Goal: Transaction & Acquisition: Obtain resource

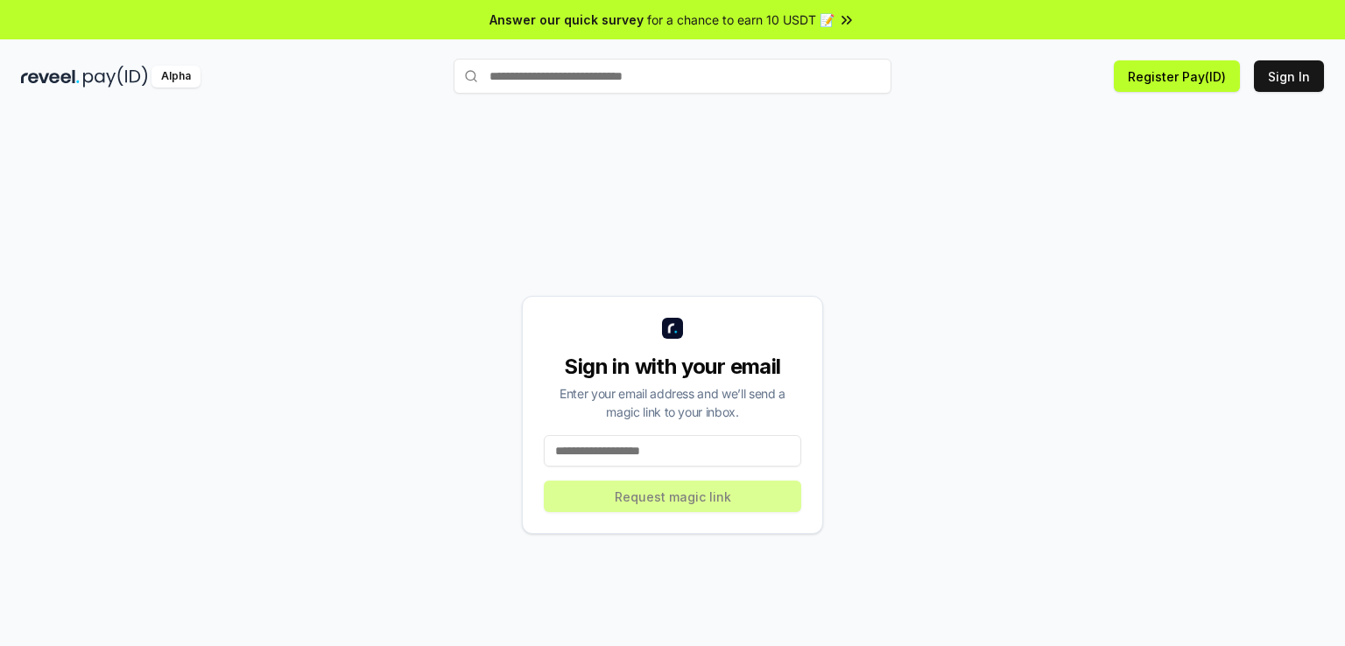
click at [641, 435] on input at bounding box center [672, 451] width 257 height 32
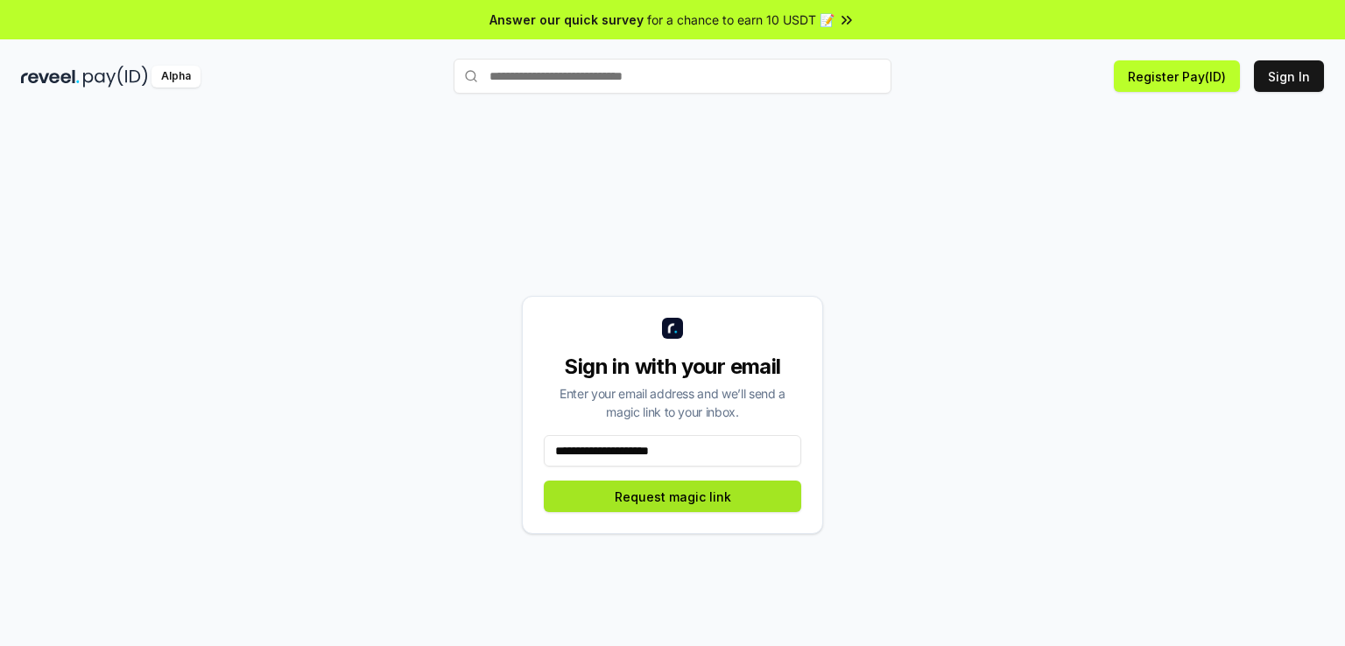
type input "**********"
click at [660, 494] on button "Request magic link" at bounding box center [672, 497] width 257 height 32
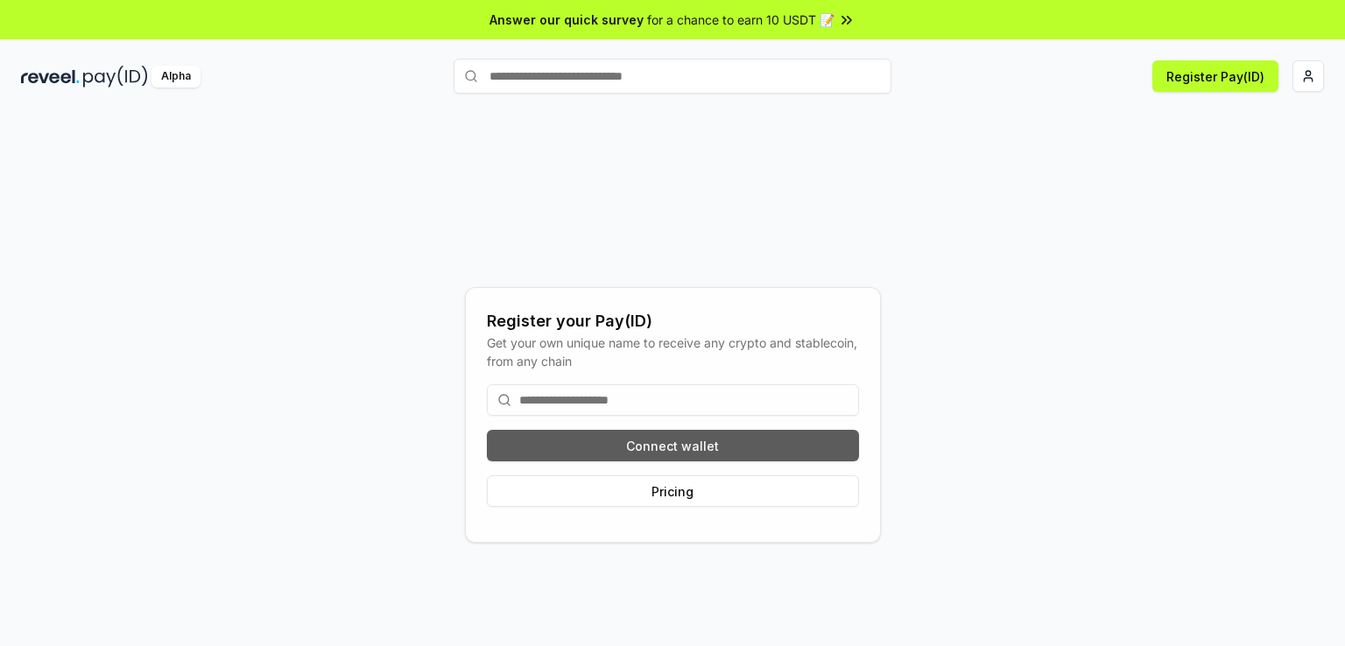
click at [643, 450] on button "Connect wallet" at bounding box center [673, 446] width 372 height 32
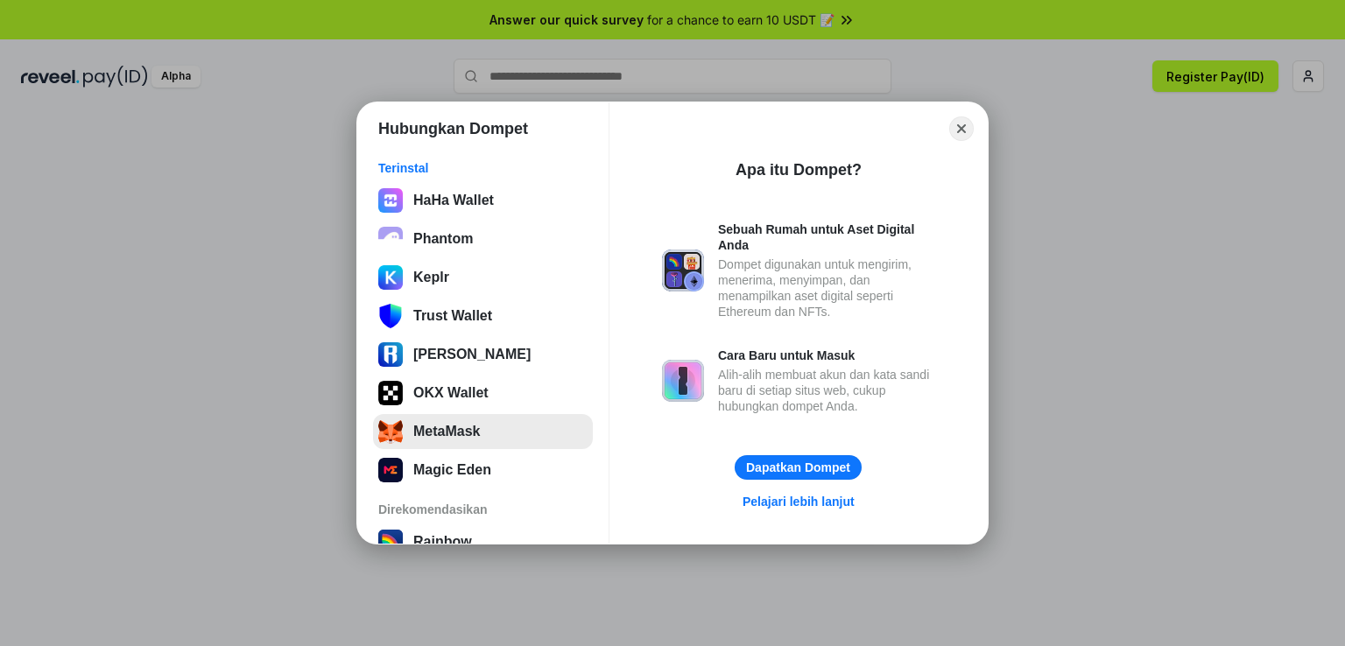
click at [480, 442] on button "MetaMask" at bounding box center [483, 431] width 220 height 35
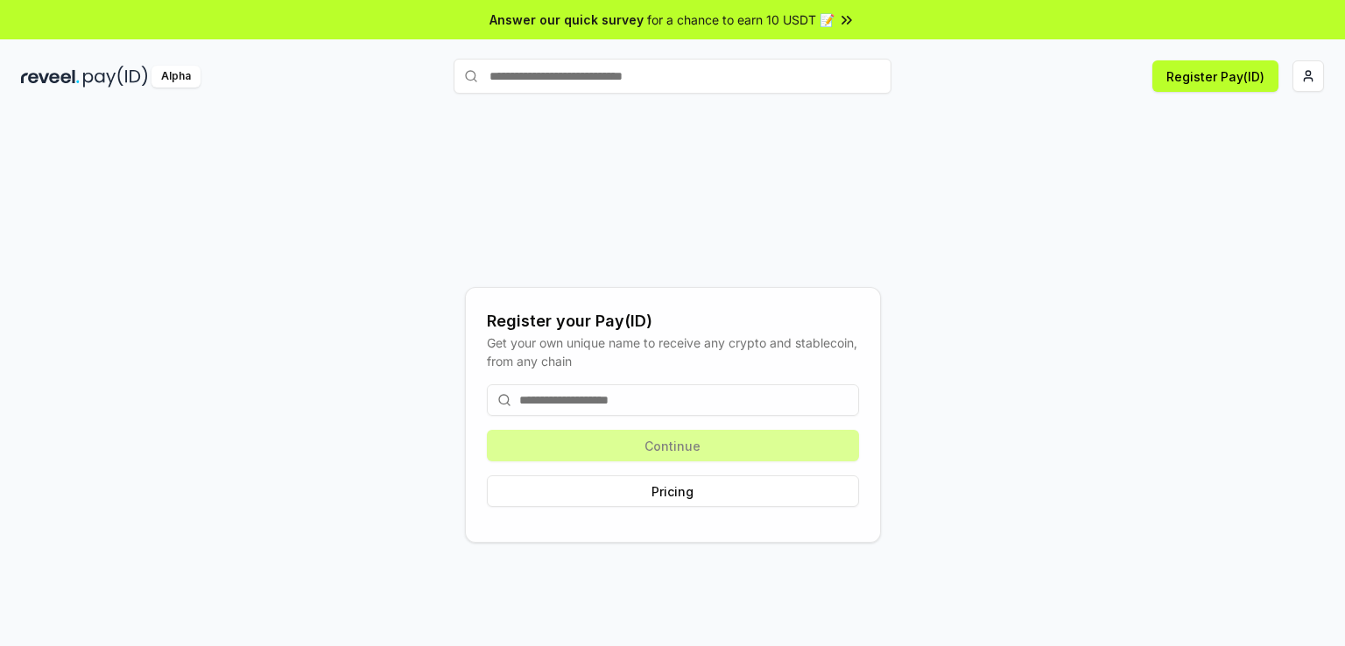
click at [576, 404] on input at bounding box center [673, 400] width 372 height 32
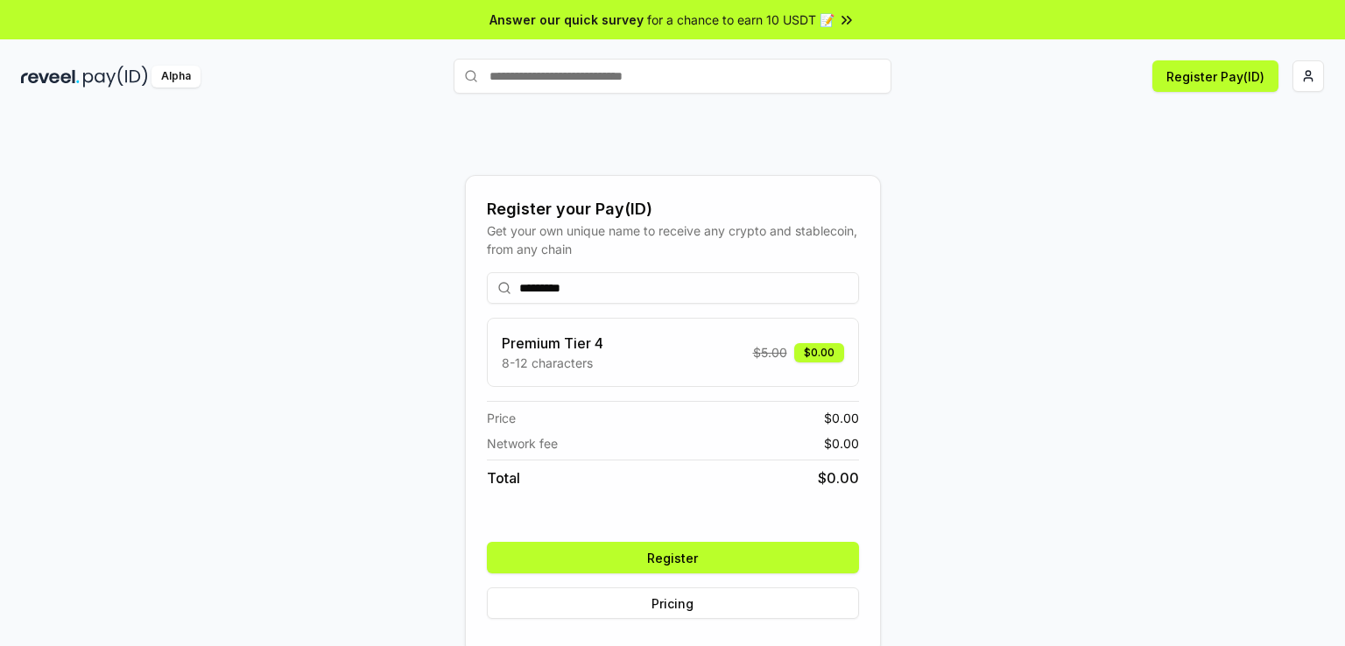
type input "*********"
click at [632, 558] on button "Register" at bounding box center [673, 558] width 372 height 32
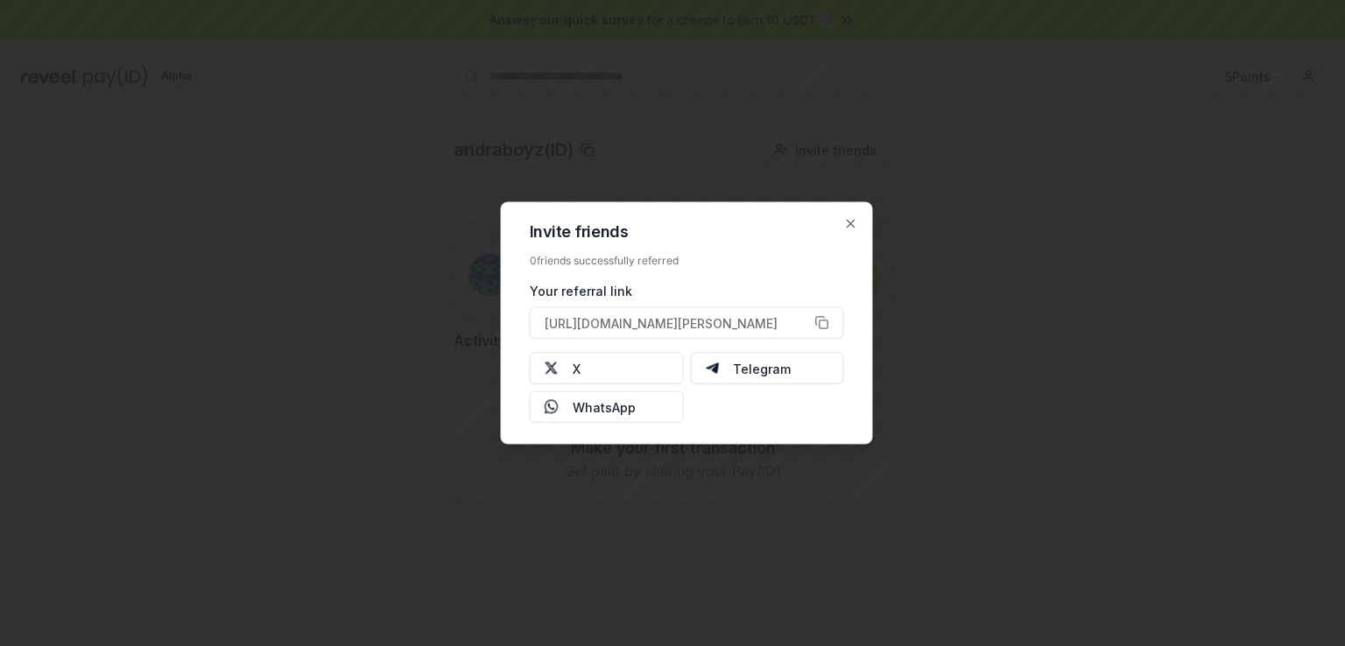
click at [858, 222] on div "Invite friends 0 friends successfully referred Your referral link https://revee…" at bounding box center [687, 323] width 372 height 243
click at [854, 222] on icon "button" at bounding box center [851, 224] width 14 height 14
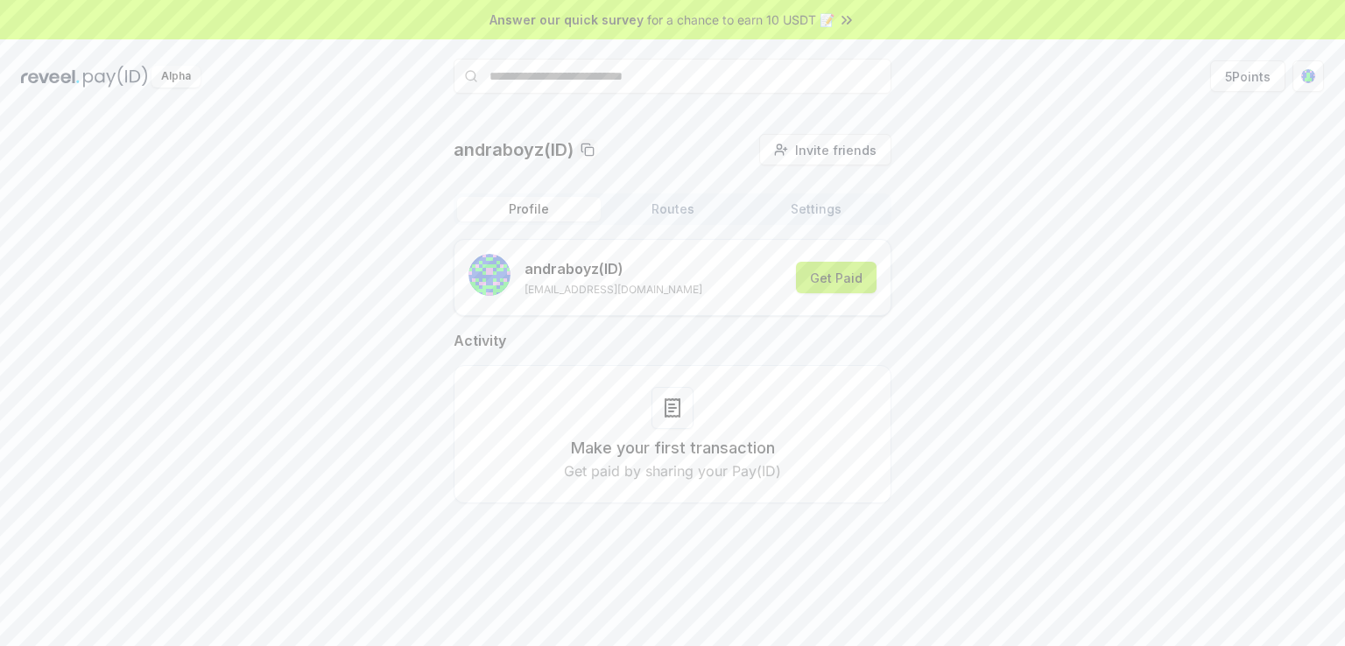
click at [861, 267] on button "Get Paid" at bounding box center [836, 278] width 81 height 32
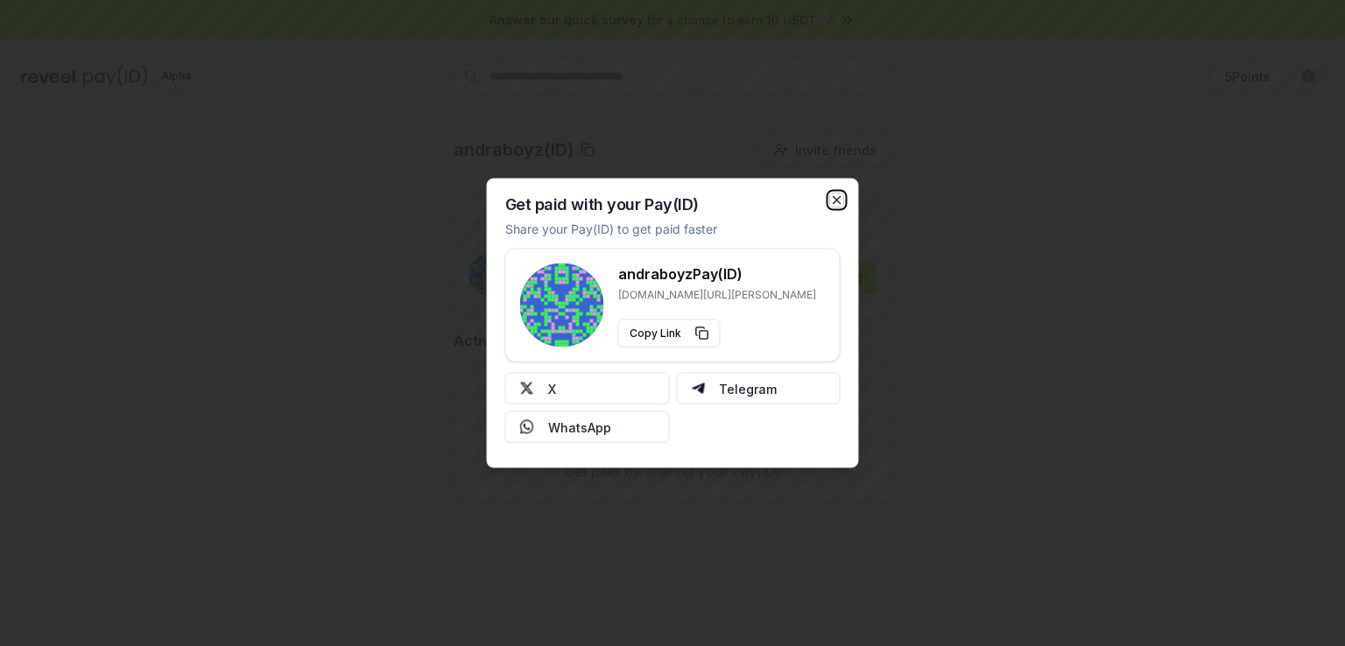
click at [833, 197] on icon "button" at bounding box center [836, 200] width 7 height 7
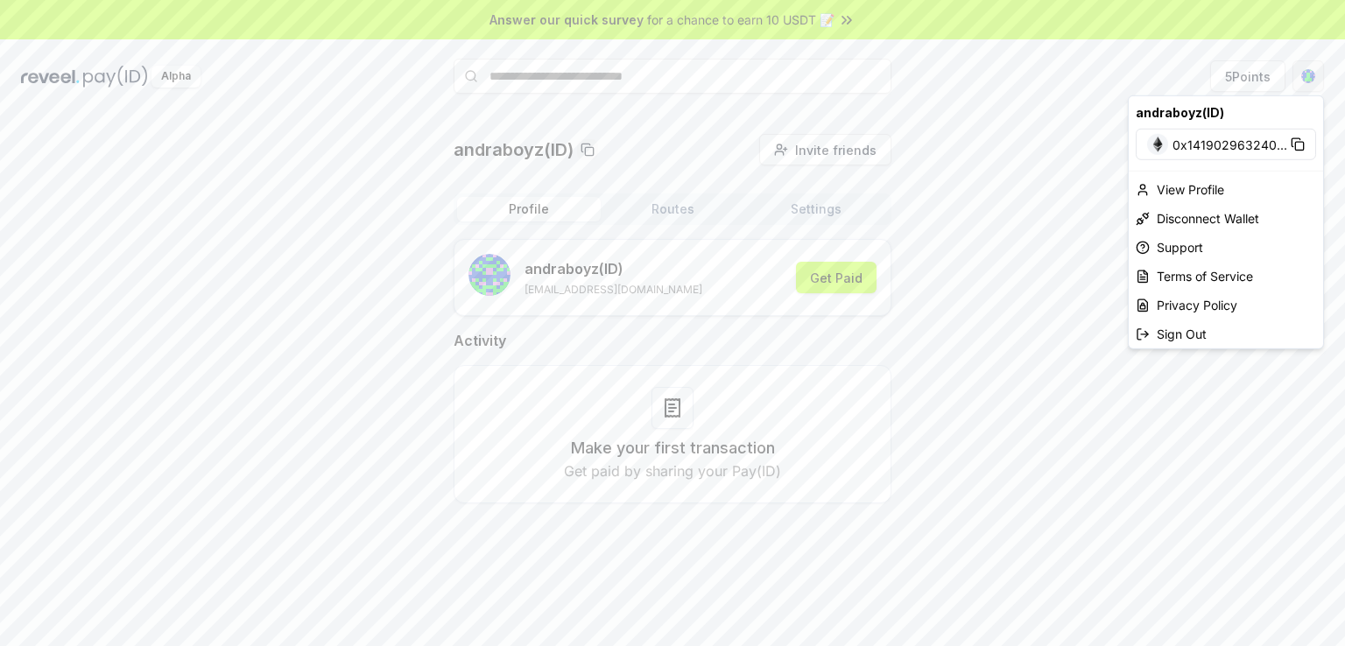
click at [1312, 74] on html "Answer our quick survey for a chance to earn 10 USDT 📝 Alpha 5 Points andraboyz…" at bounding box center [672, 323] width 1345 height 646
click at [1191, 220] on div "Disconnect Wallet" at bounding box center [1225, 218] width 194 height 29
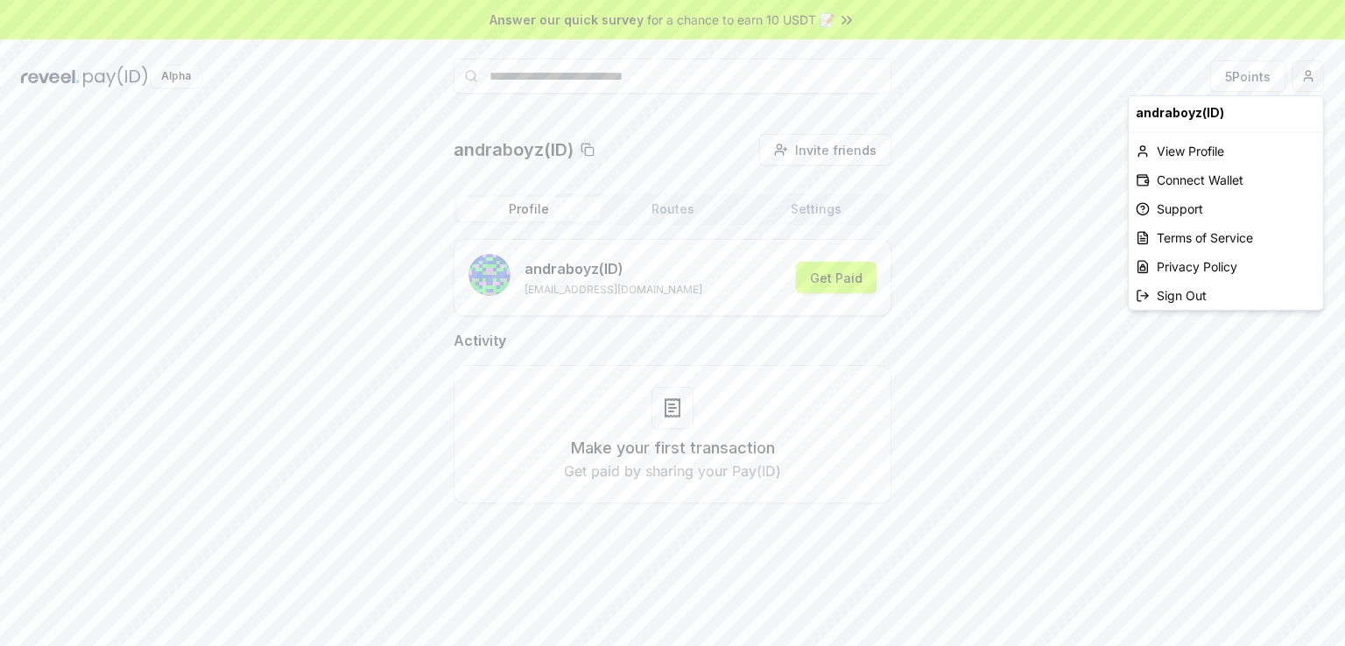
click at [1301, 81] on html "Answer our quick survey for a chance to earn 10 USDT 📝 Alpha 5 Points andraboyz…" at bounding box center [672, 323] width 1345 height 646
click at [1198, 180] on div "Connect Wallet" at bounding box center [1225, 179] width 194 height 29
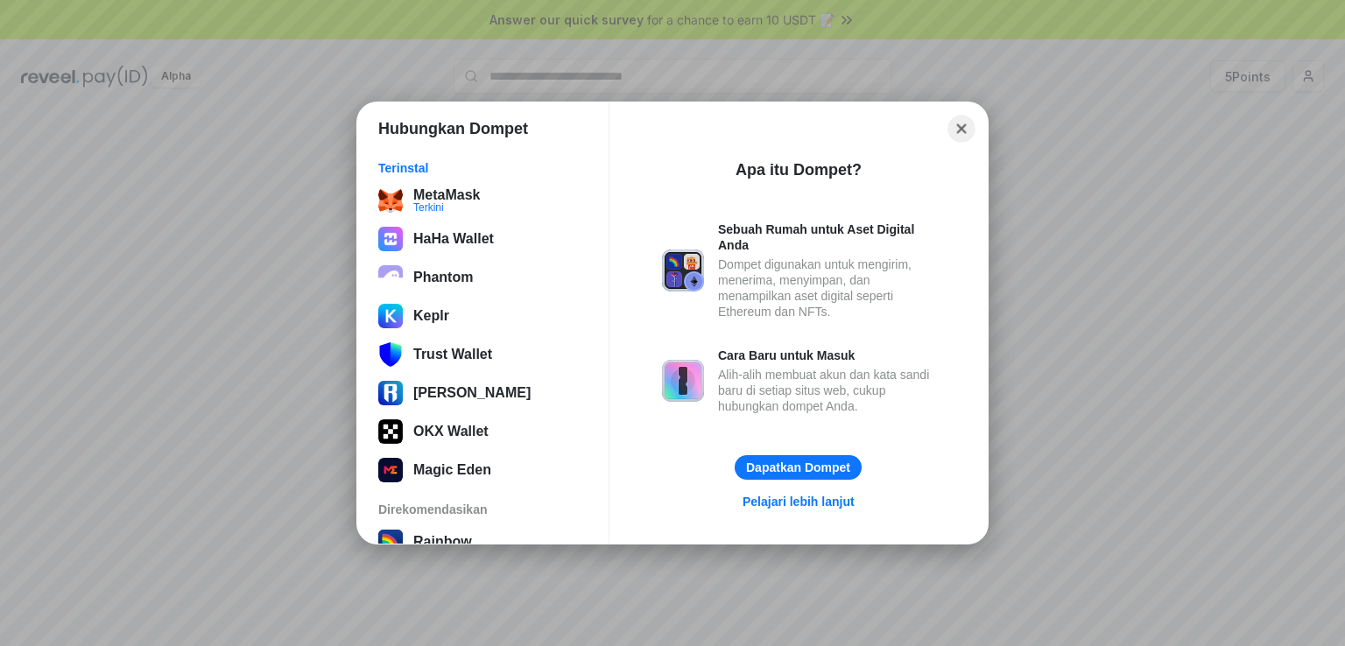
click at [960, 123] on button "Close" at bounding box center [961, 129] width 27 height 27
